Goal: Transaction & Acquisition: Obtain resource

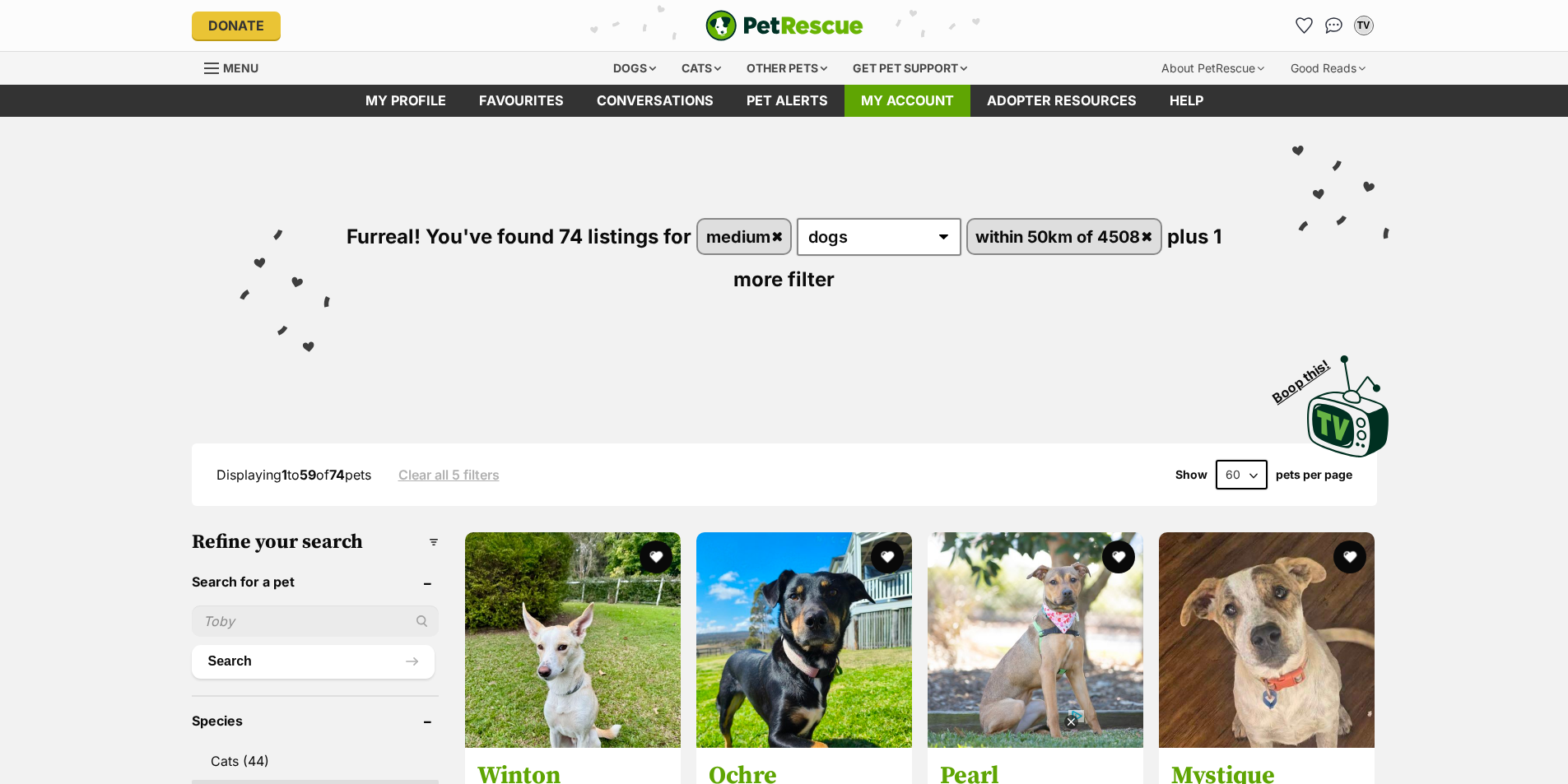
click at [942, 101] on link "My account" at bounding box center [908, 100] width 126 height 32
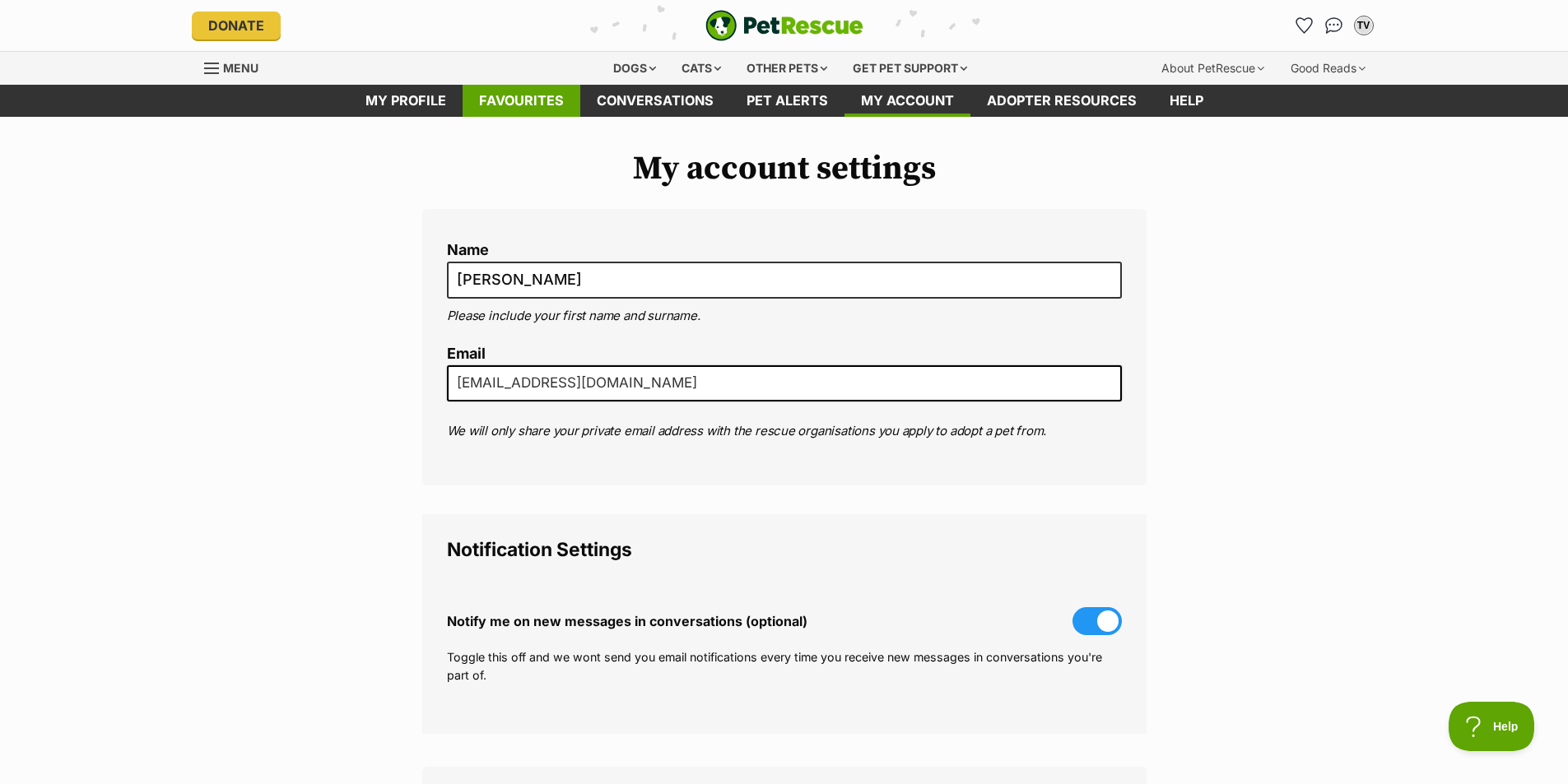
click at [506, 90] on link "Favourites" at bounding box center [521, 100] width 117 height 32
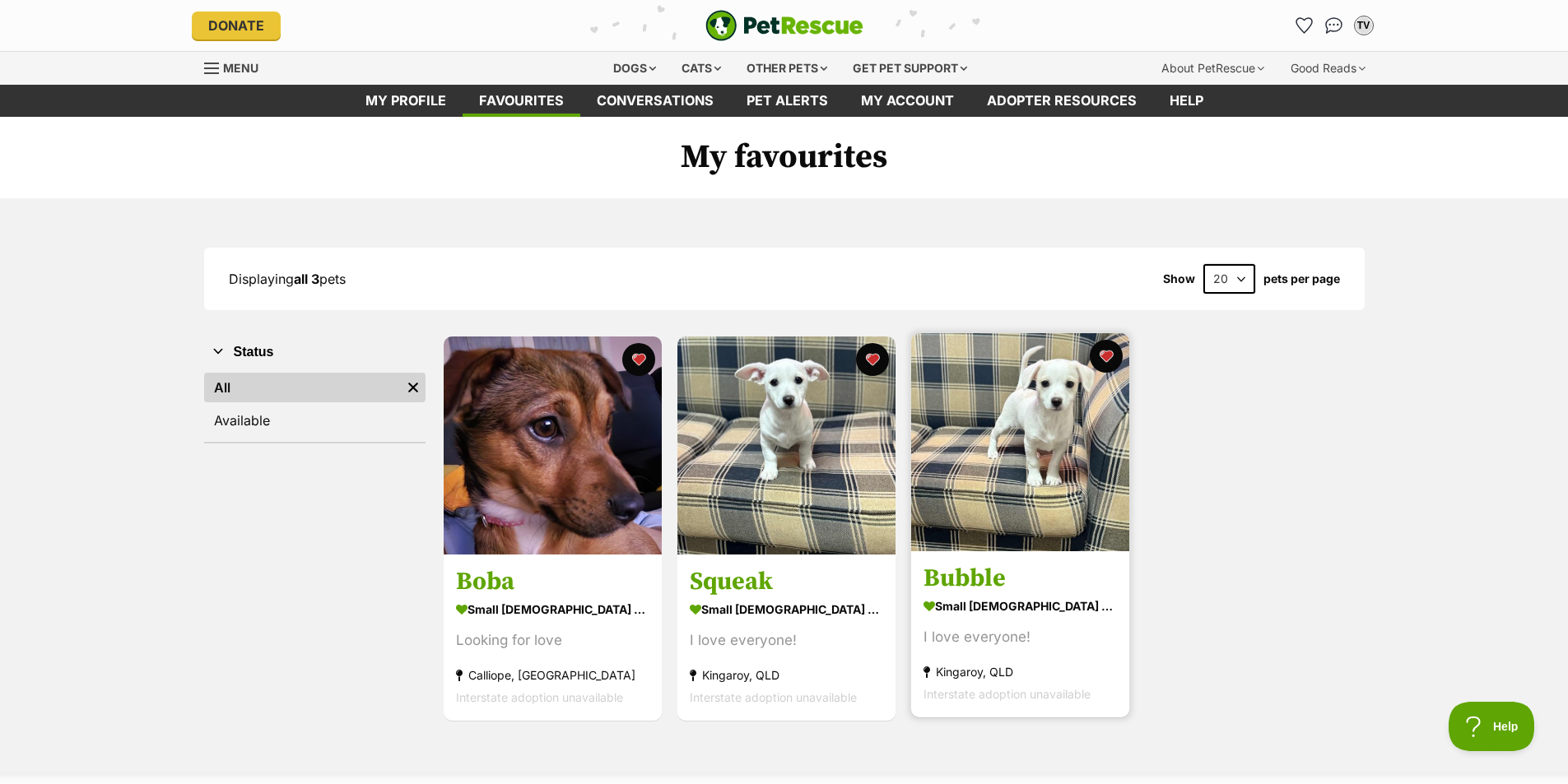
click at [1008, 492] on img at bounding box center [1020, 442] width 218 height 218
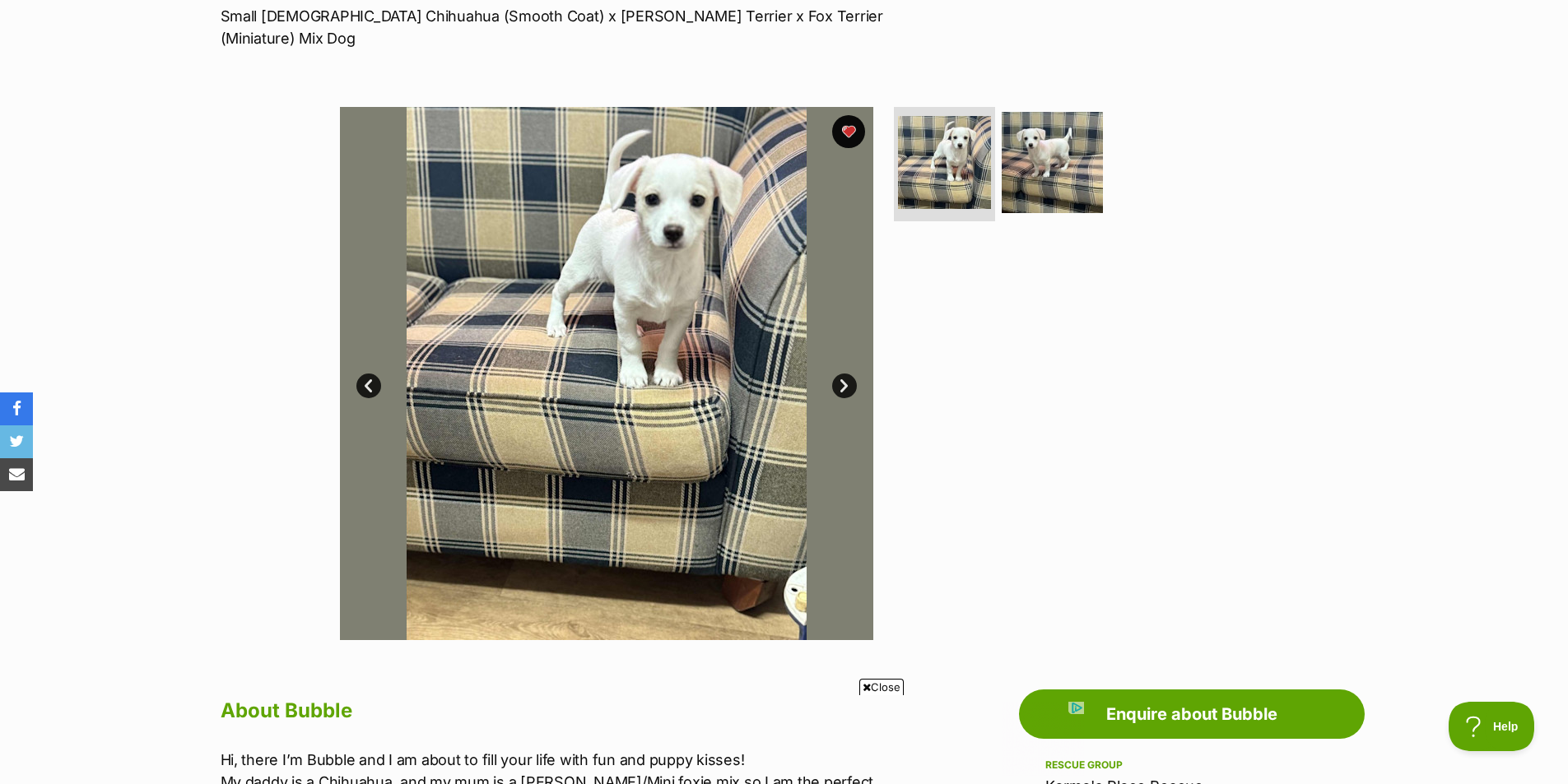
scroll to position [247, 0]
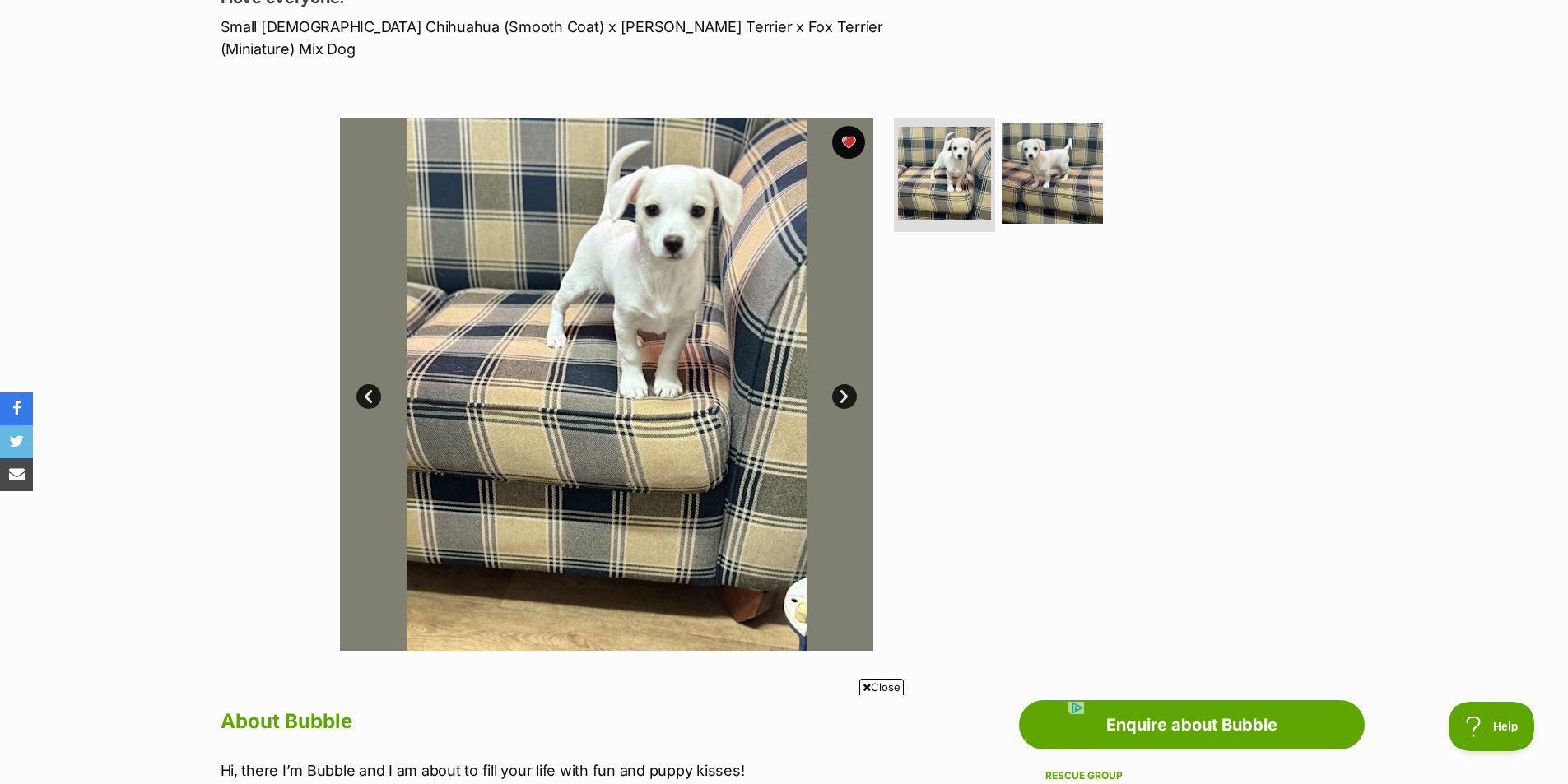
click at [844, 385] on link "Next" at bounding box center [844, 397] width 24 height 24
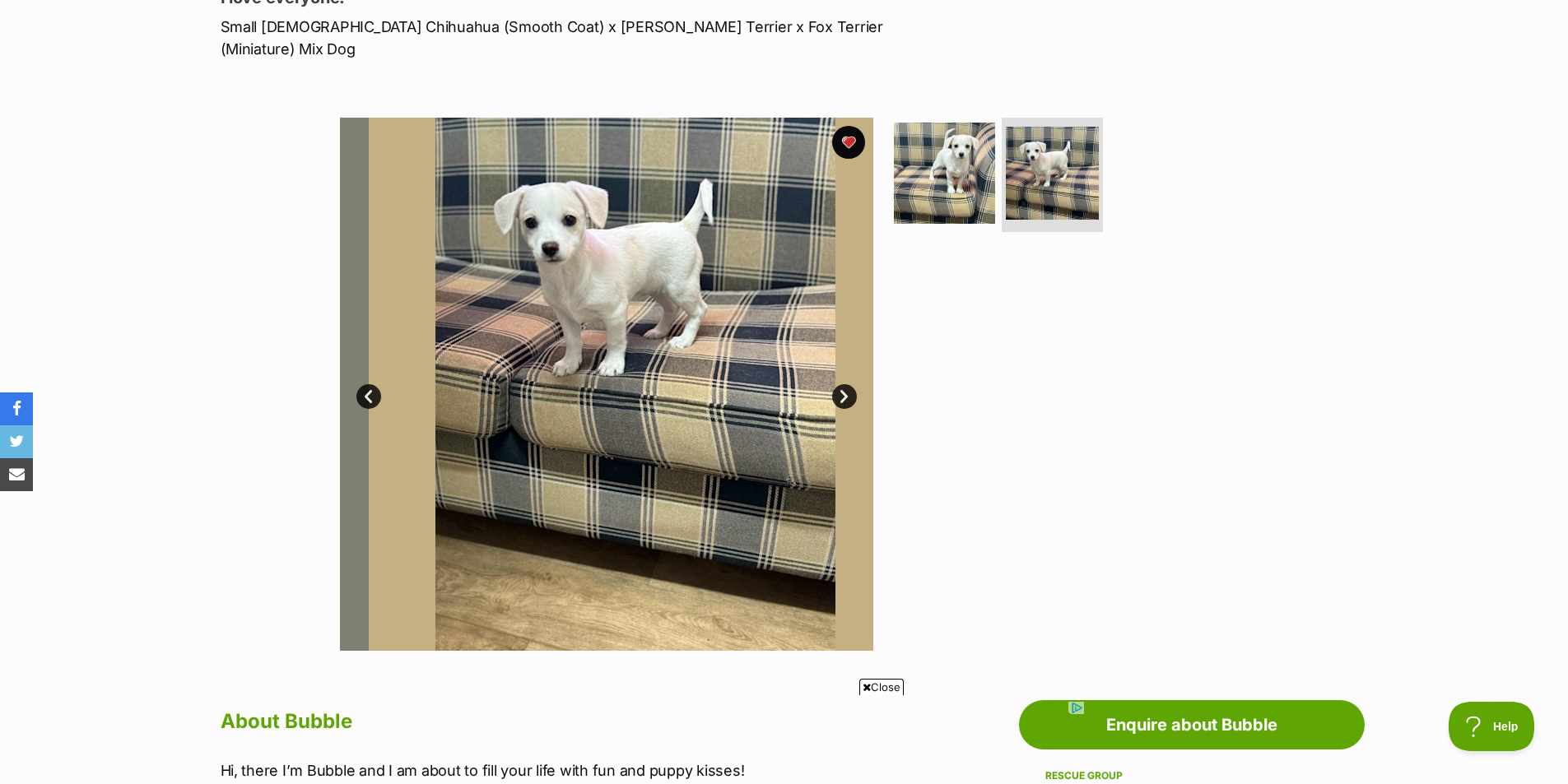
scroll to position [0, 0]
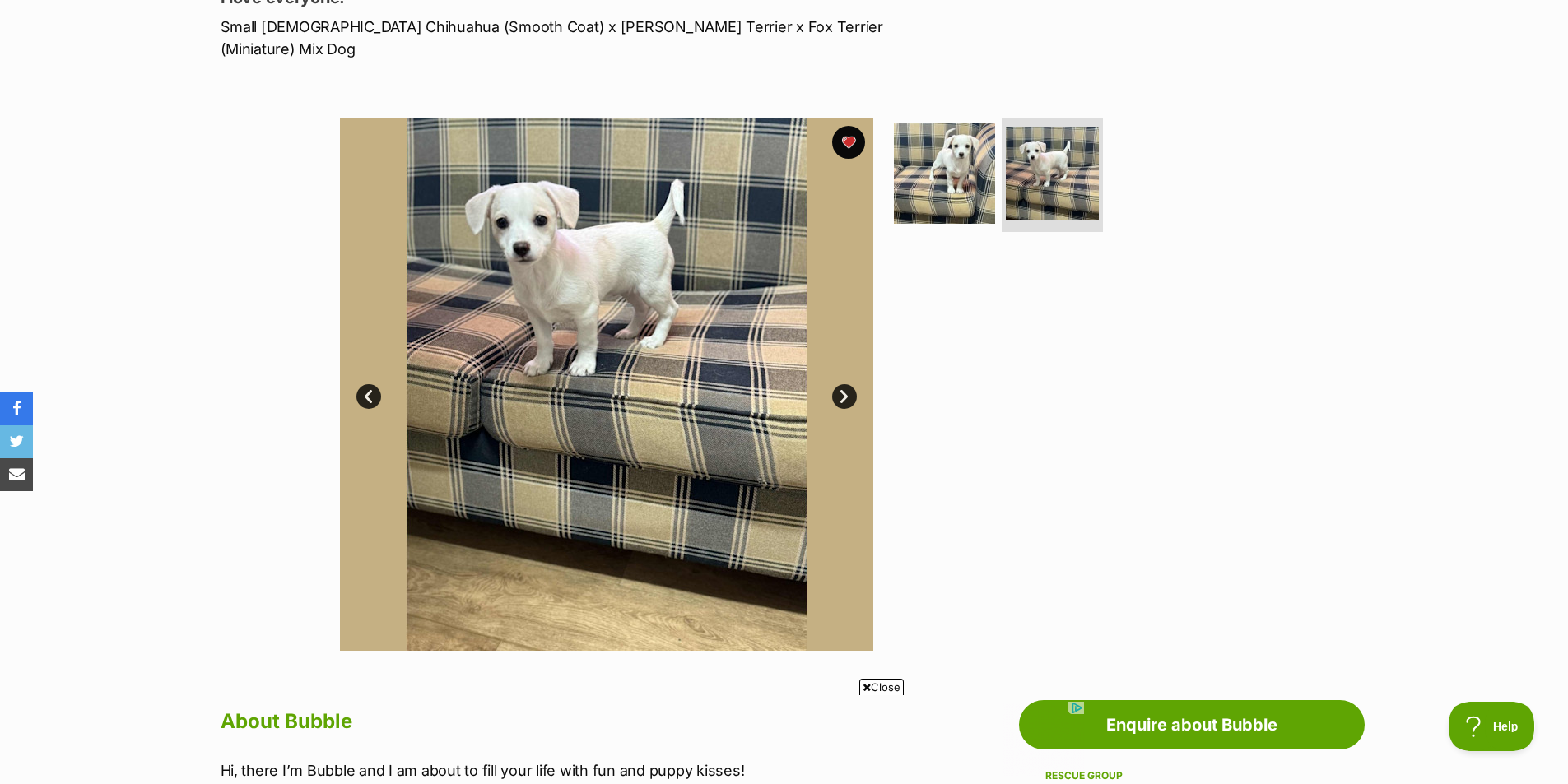
click at [845, 385] on link "Next" at bounding box center [844, 397] width 24 height 24
